Goal: Information Seeking & Learning: Learn about a topic

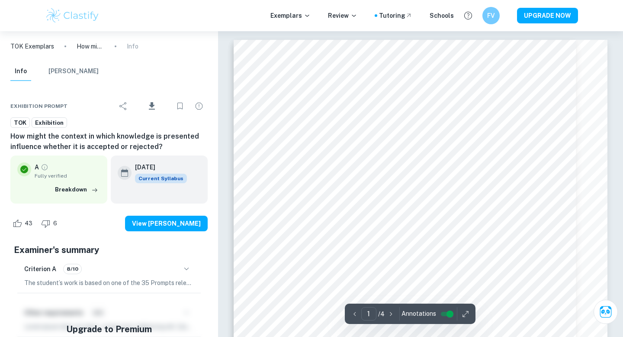
click at [53, 48] on p "TOK Exemplars" at bounding box center [32, 47] width 44 height 10
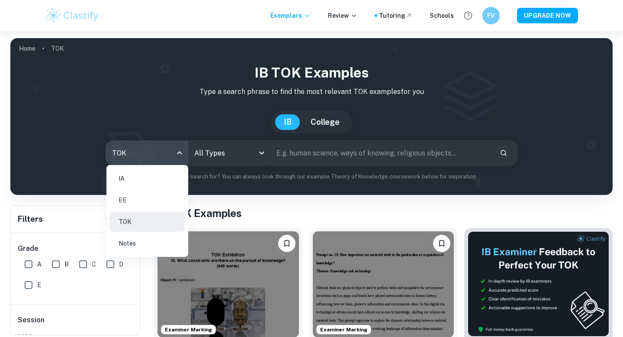
click at [180, 155] on body "We value your privacy We use cookies to enhance your browsing experience, serve…" at bounding box center [311, 199] width 623 height 337
click at [143, 178] on li "IA" at bounding box center [147, 178] width 75 height 20
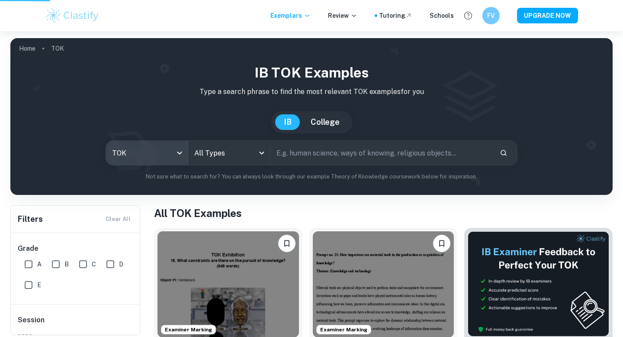
type input "ia"
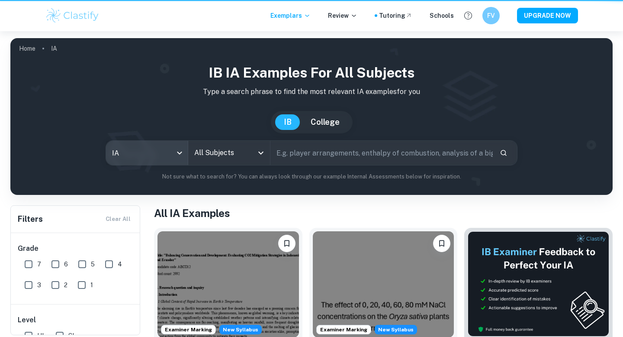
click at [254, 152] on div "All Subjects" at bounding box center [229, 153] width 82 height 24
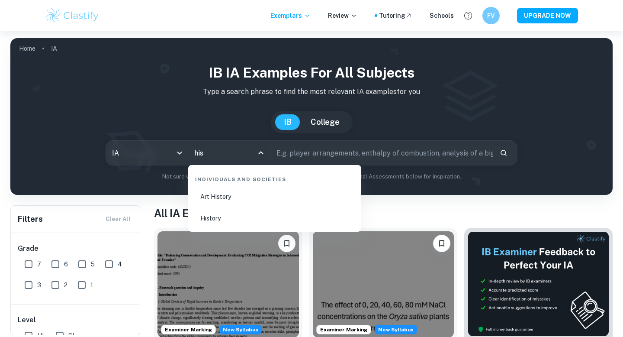
click at [227, 208] on li "History" at bounding box center [275, 218] width 166 height 20
type input "History"
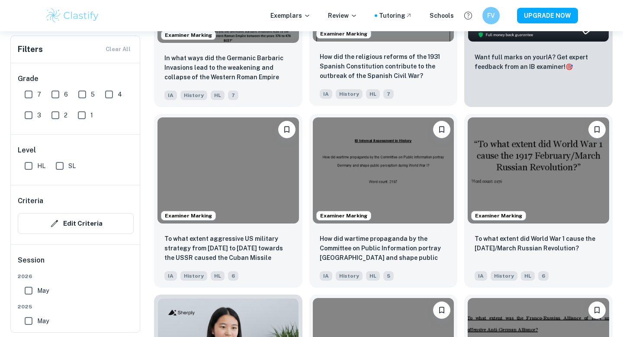
scroll to position [375, 0]
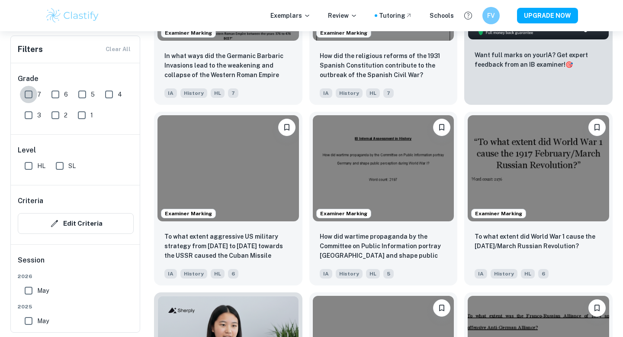
click at [32, 94] on input "7" at bounding box center [28, 94] width 17 height 17
checkbox input "true"
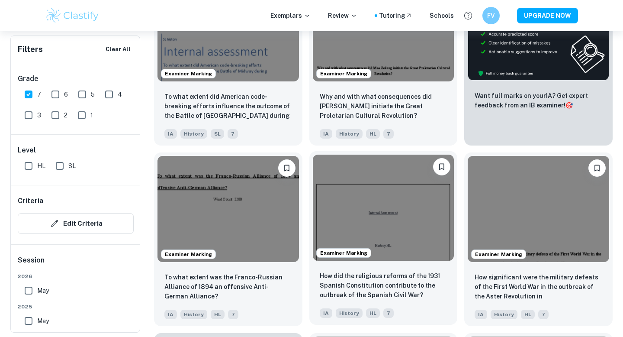
scroll to position [361, 0]
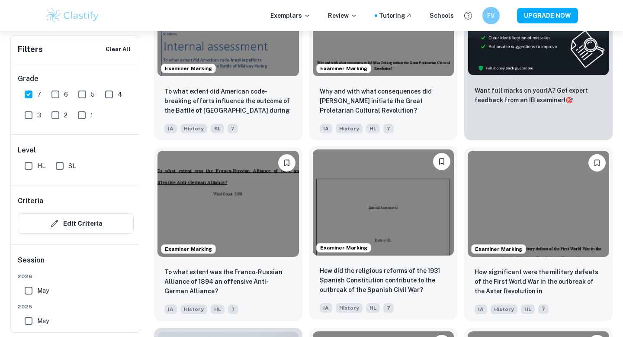
click at [351, 213] on img at bounding box center [384, 202] width 142 height 106
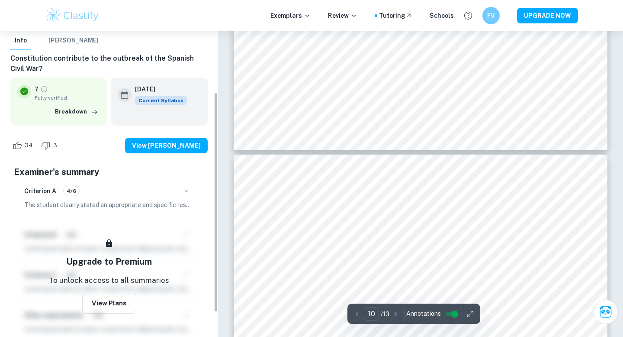
scroll to position [103, 0]
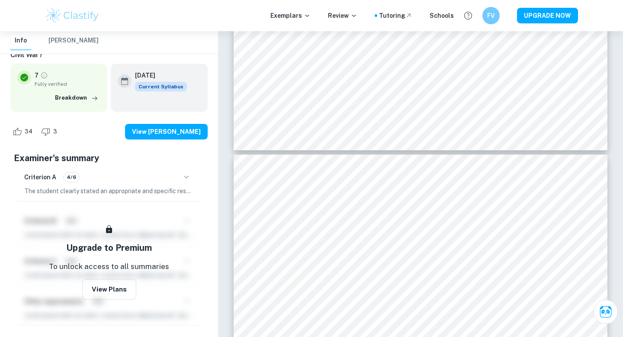
click at [187, 178] on icon "button" at bounding box center [186, 177] width 10 height 10
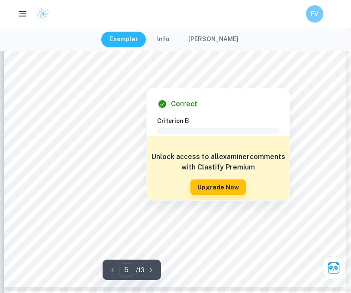
scroll to position [2361, 0]
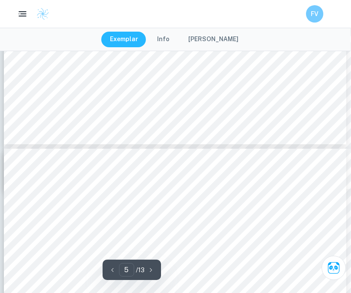
type input "6"
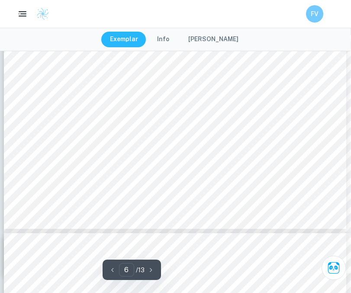
scroll to position [2876, 0]
